Goal: Book appointment/travel/reservation

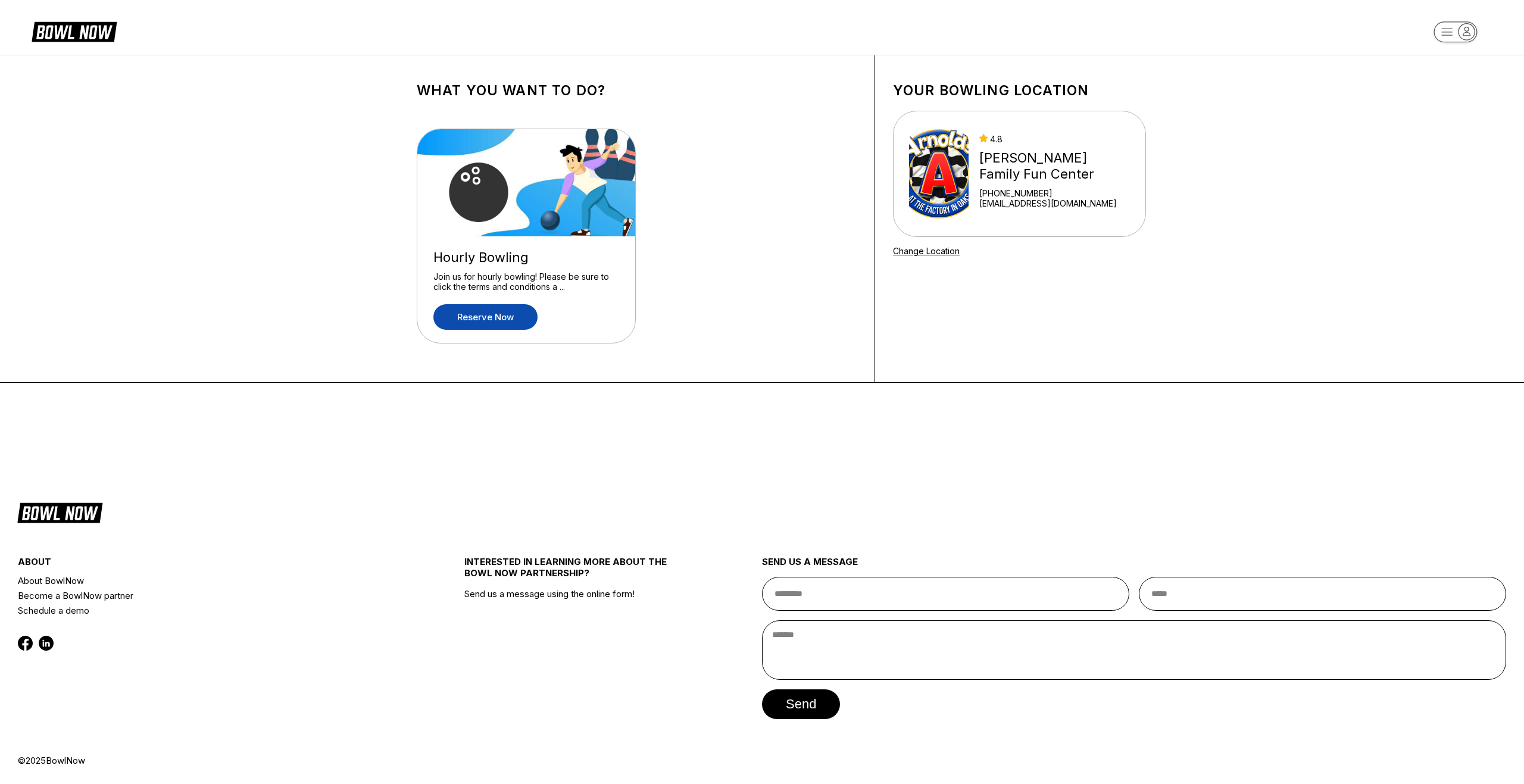
click at [491, 316] on link "Reserve now" at bounding box center [485, 317] width 104 height 26
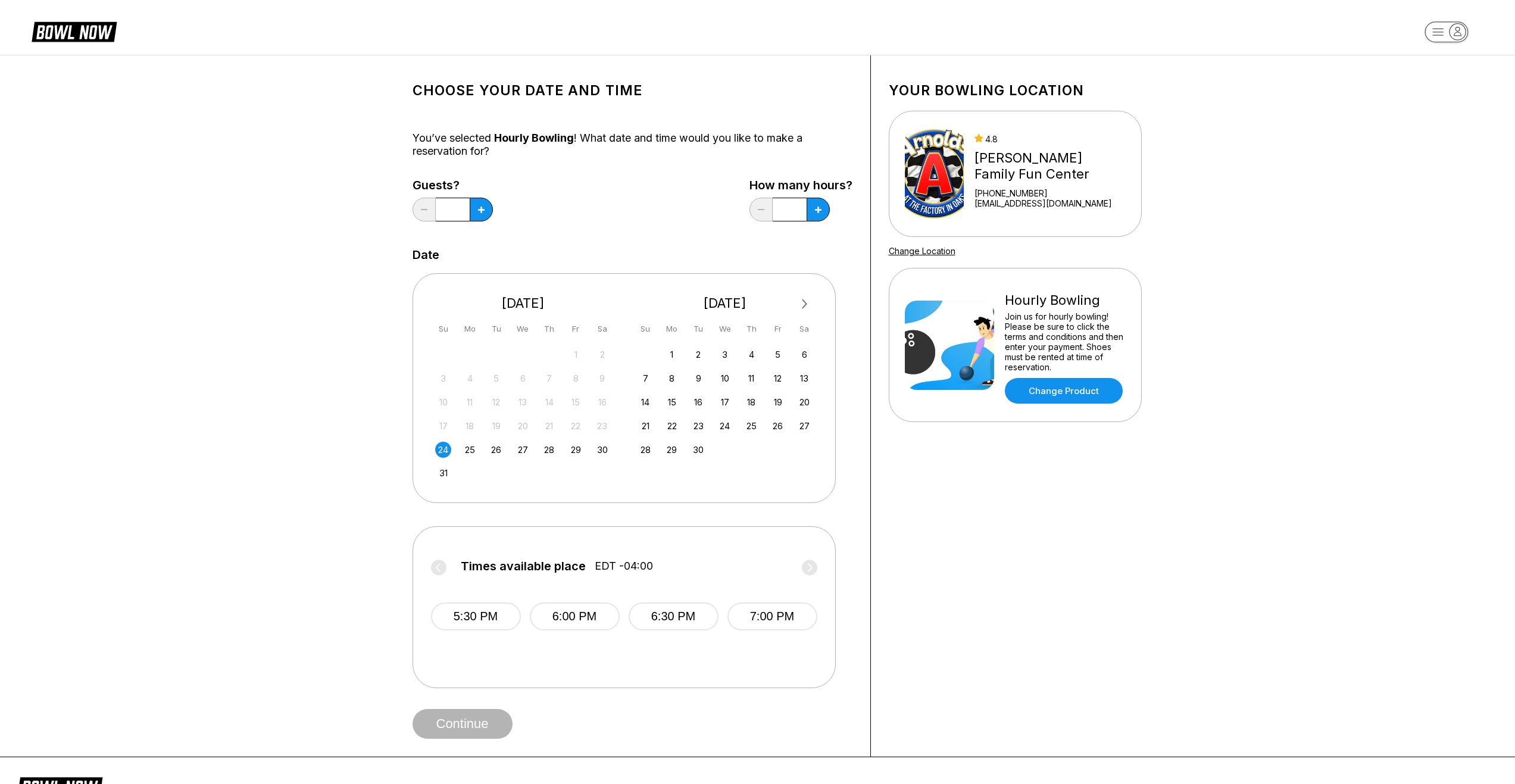
click at [440, 570] on label "Times available place EDT -04:00" at bounding box center [624, 569] width 387 height 19
click at [475, 446] on div "25" at bounding box center [470, 450] width 16 height 16
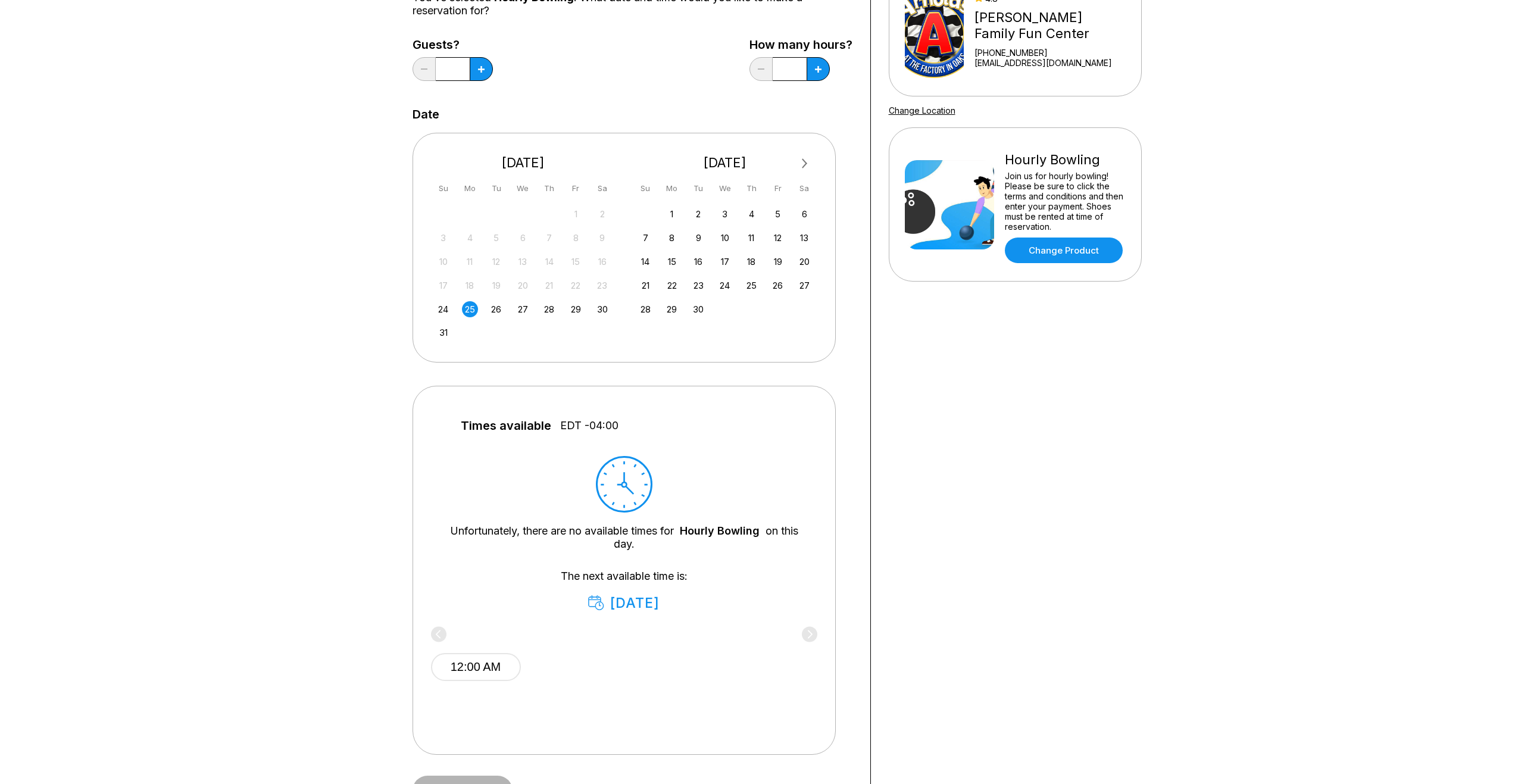
scroll to position [59, 0]
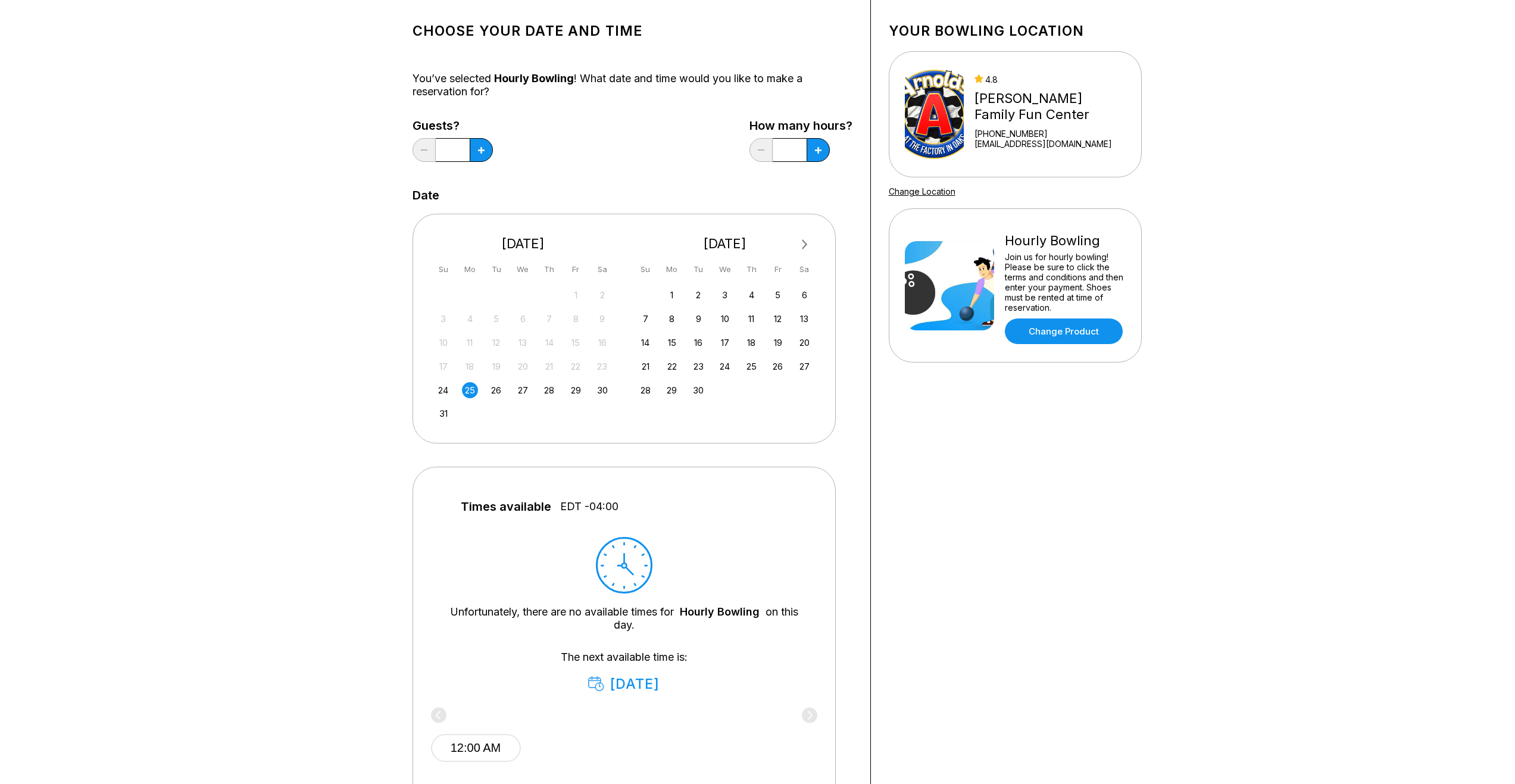
click at [443, 393] on div "24" at bounding box center [443, 390] width 16 height 16
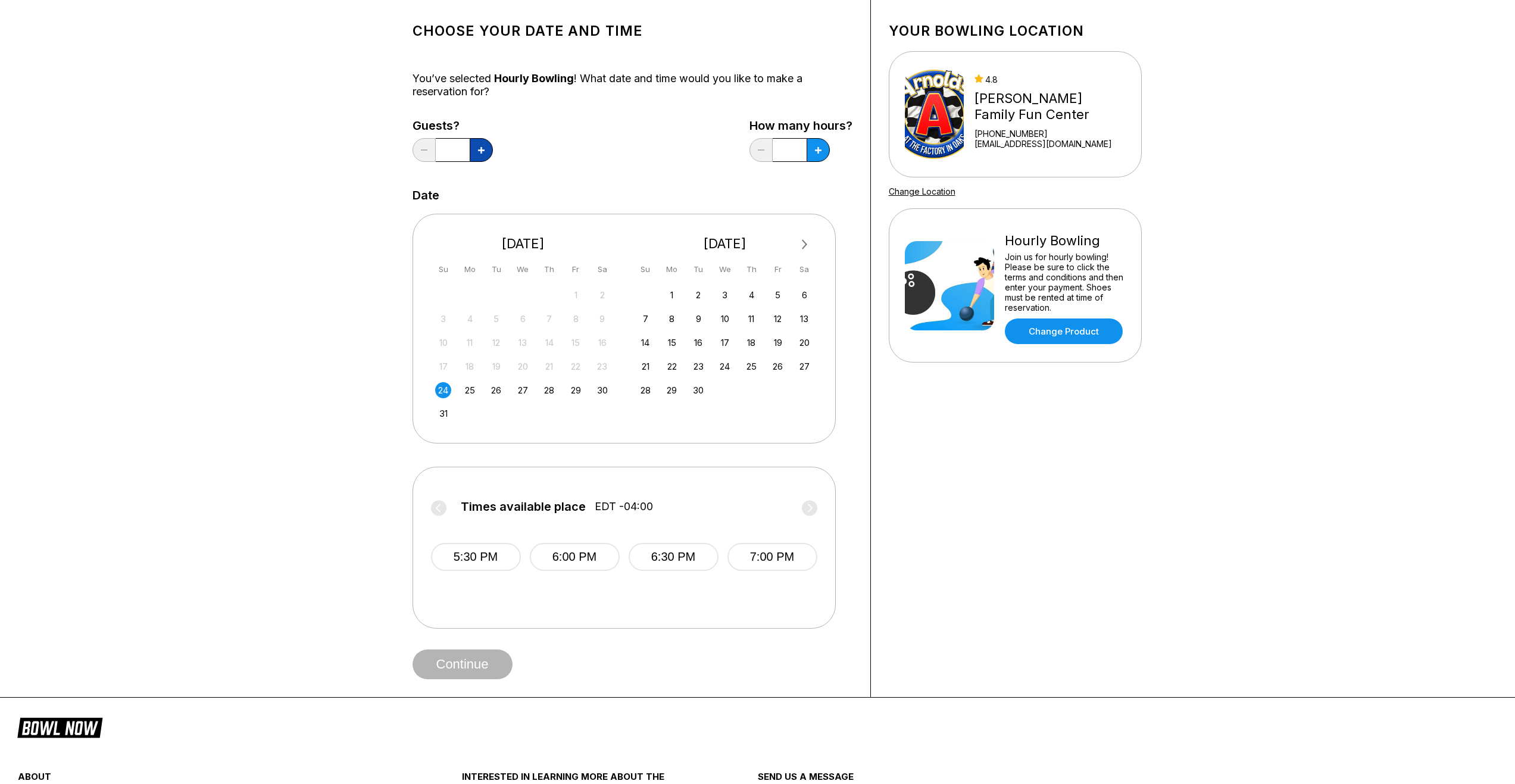
click at [481, 147] on icon at bounding box center [481, 150] width 7 height 7
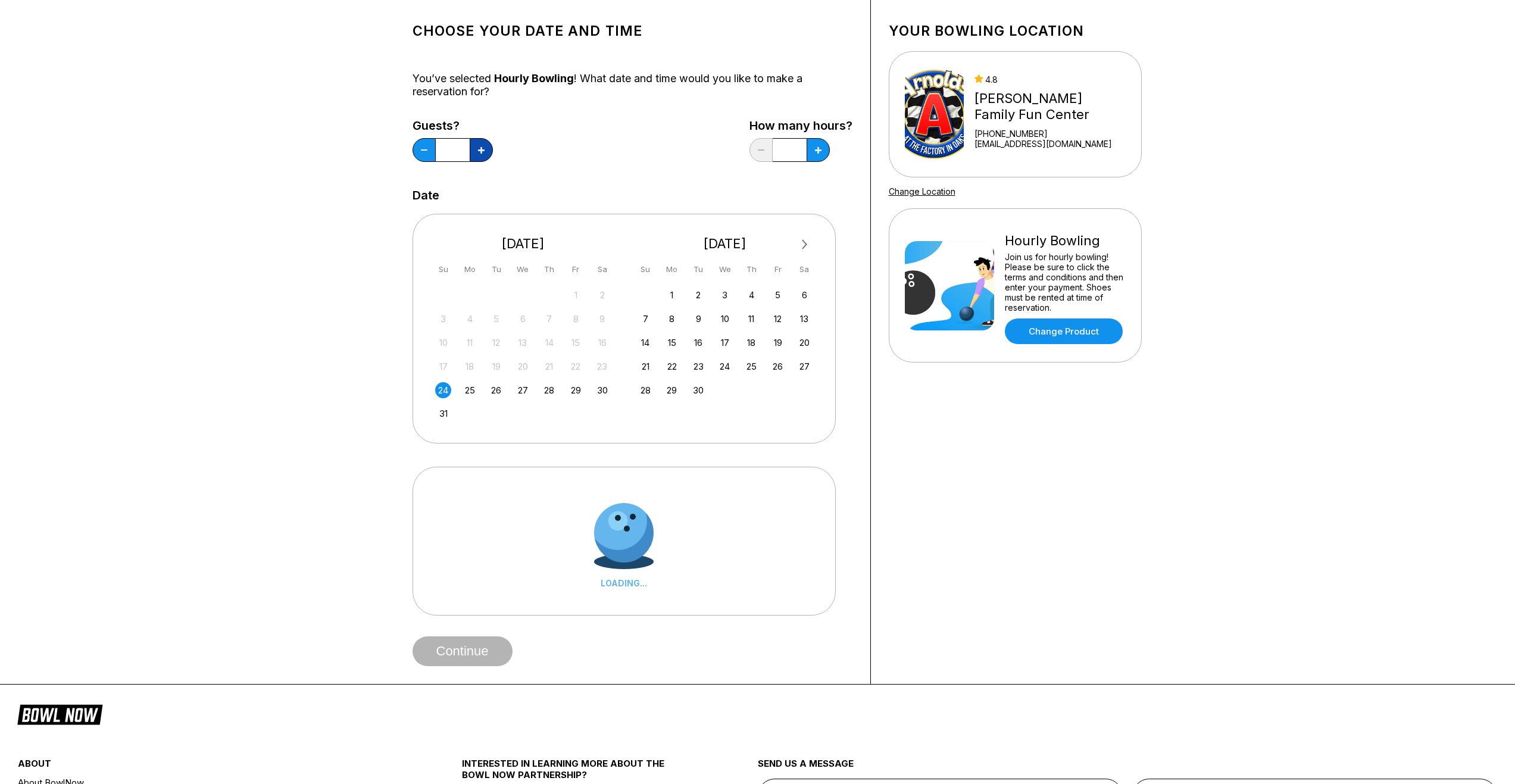
click at [481, 147] on icon at bounding box center [481, 150] width 7 height 7
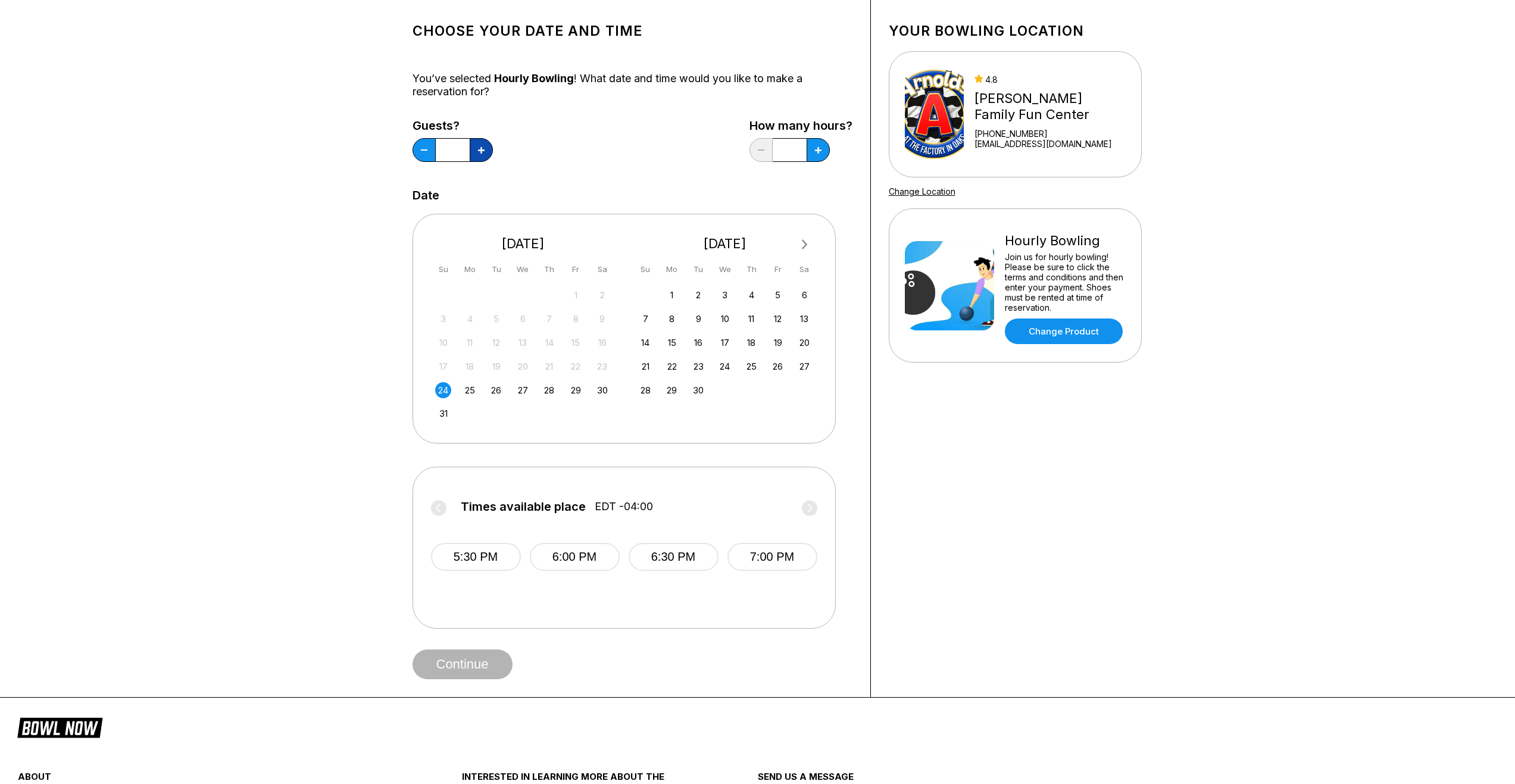
click at [481, 147] on icon at bounding box center [481, 150] width 7 height 7
type input "*"
click at [671, 315] on div "8" at bounding box center [672, 319] width 16 height 16
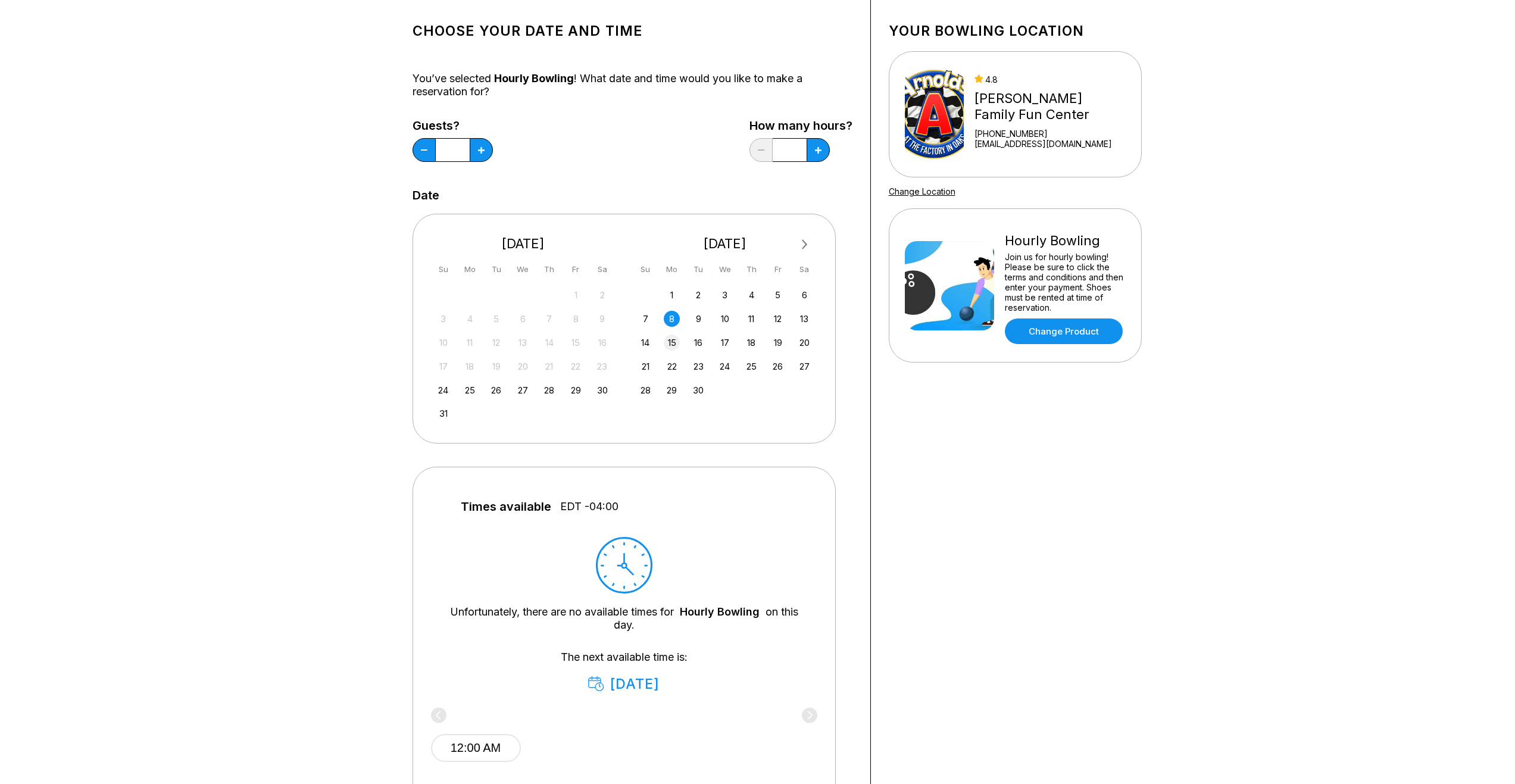
click at [670, 334] on div "15" at bounding box center [672, 342] width 16 height 16
